Goal: Information Seeking & Learning: Understand process/instructions

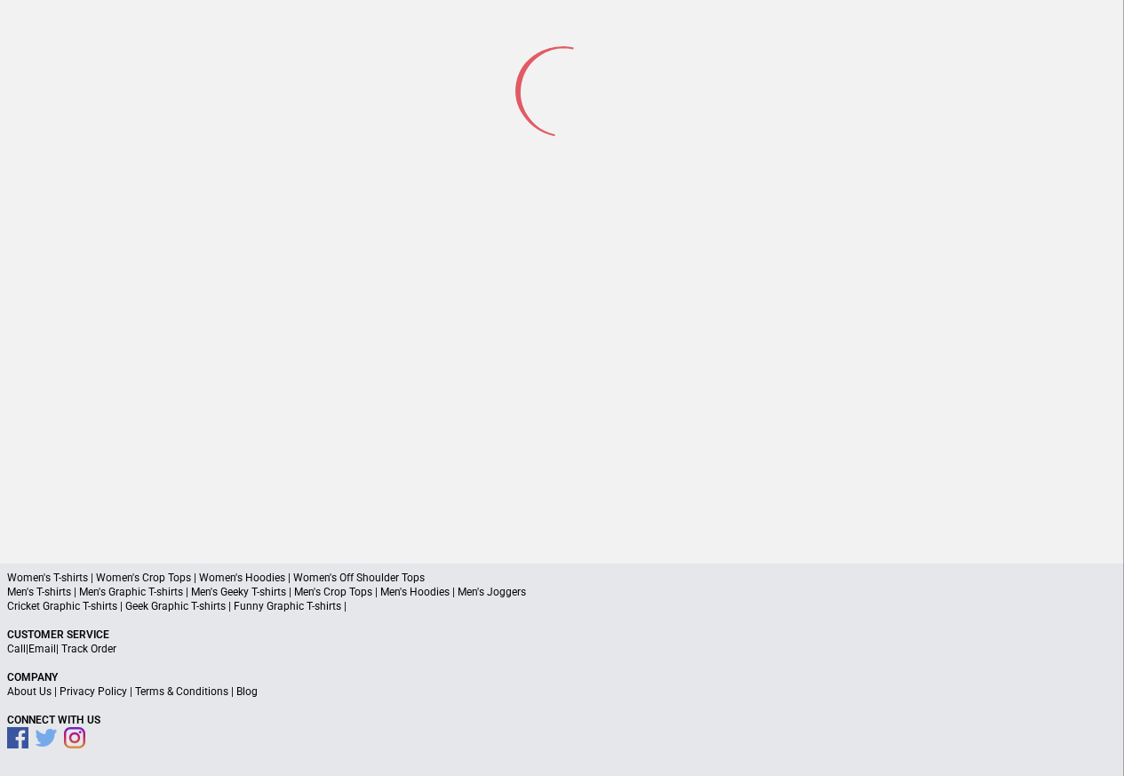
scroll to position [83, 0]
